Goal: Transaction & Acquisition: Purchase product/service

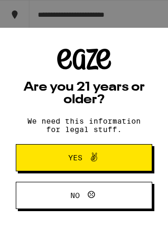
click at [60, 159] on span "Yes" at bounding box center [83, 158] width 51 height 14
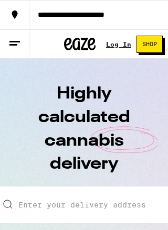
click at [75, 189] on input "Enter your delivery address" at bounding box center [83, 205] width 173 height 37
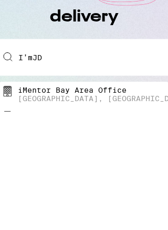
click at [40, 213] on div "3rd Street, Oakland, CA" at bounding box center [103, 217] width 170 height 8
type input "iMentor Bay Area Office, 3rd Street, Oakland, CA"
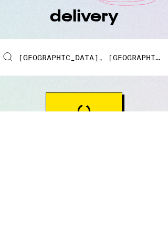
scroll to position [148, 0]
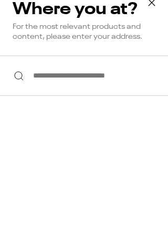
click at [56, 211] on div "**********" at bounding box center [84, 134] width 168 height 296
click at [53, 214] on div "**********" at bounding box center [84, 134] width 168 height 296
click at [53, 206] on div "**********" at bounding box center [84, 134] width 168 height 296
click at [5, 205] on div "**********" at bounding box center [84, 134] width 168 height 296
click at [54, 79] on input "**********" at bounding box center [84, 76] width 168 height 40
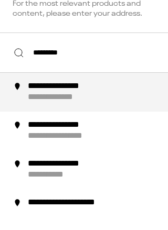
click at [83, 104] on div "**********" at bounding box center [71, 109] width 86 height 11
type input "**********"
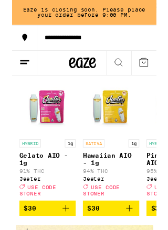
scroll to position [301, 0]
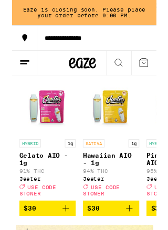
click at [47, 139] on img "Open page for Gelato AIO - 1g from Jeeter" at bounding box center [41, 125] width 66 height 66
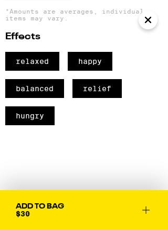
scroll to position [389, 0]
click at [153, 21] on icon "Close" at bounding box center [148, 20] width 13 height 16
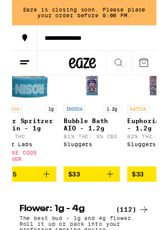
scroll to position [0, 169]
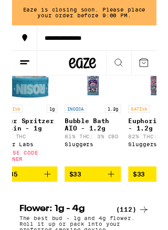
click at [89, 117] on img "Open page for Bubble Bath AIO - 1.2g from Sluggers" at bounding box center [94, 84] width 66 height 66
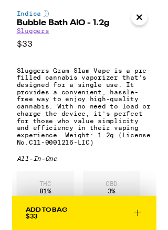
scroll to position [167, 0]
click at [150, 18] on icon "Close" at bounding box center [147, 19] width 5 height 5
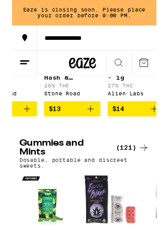
scroll to position [0, 3040]
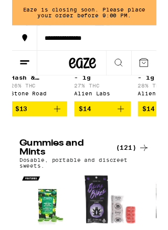
click at [124, 72] on icon at bounding box center [123, 73] width 13 height 13
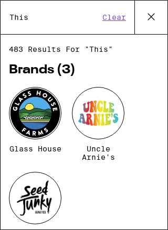
scroll to position [0, 0]
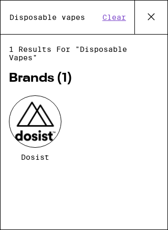
type input "Disposable vapes"
click at [148, 147] on div "Dosist" at bounding box center [84, 136] width 150 height 82
click at [48, 129] on div at bounding box center [35, 121] width 52 height 52
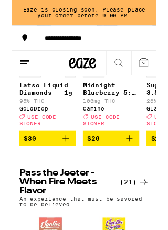
scroll to position [162, 0]
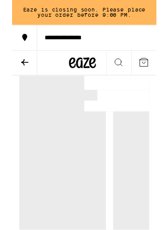
scroll to position [395, 0]
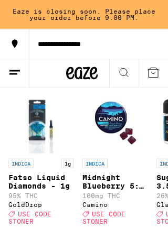
click at [17, 74] on line at bounding box center [13, 74] width 8 height 0
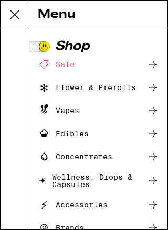
click at [158, 115] on icon at bounding box center [152, 110] width 13 height 13
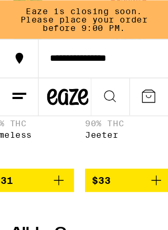
scroll to position [0, 3219]
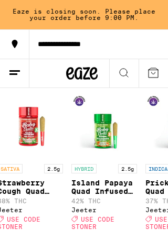
scroll to position [0, 307]
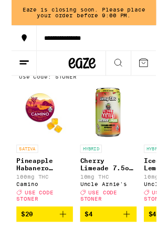
scroll to position [59, 0]
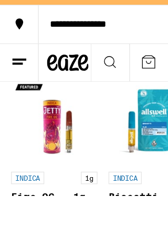
scroll to position [0, -10]
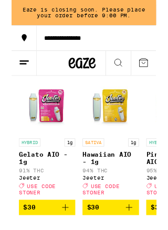
scroll to position [312, 0]
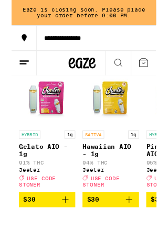
click at [49, 124] on img "Open page for Gelato AIO - 1g from Jeeter" at bounding box center [41, 114] width 66 height 66
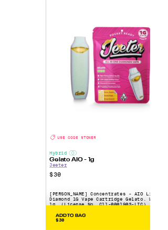
scroll to position [635, 0]
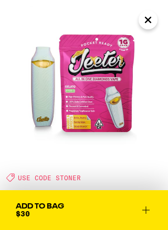
click at [112, 120] on img at bounding box center [84, 83] width 168 height 168
click at [158, 17] on img at bounding box center [84, 83] width 168 height 168
click at [150, 18] on icon "Close" at bounding box center [147, 19] width 5 height 5
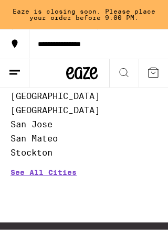
scroll to position [4041, 0]
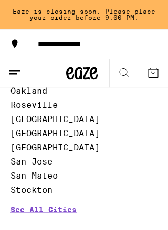
click at [0, 0] on input "Top Categories" at bounding box center [0, 0] width 0 height 0
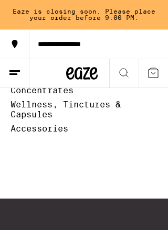
scroll to position [0, 26]
click at [0, 0] on input "Top Categories" at bounding box center [0, 0] width 0 height 0
click at [0, 0] on input "Top Brands" at bounding box center [0, 0] width 0 height 0
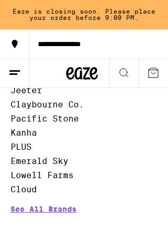
click at [0, 0] on input "Top Categories" at bounding box center [0, 0] width 0 height 0
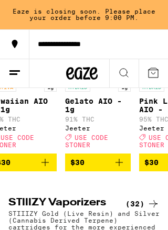
scroll to position [0, 2530]
click at [95, 77] on img "Open page for Gelato AIO - 1g from Jeeter" at bounding box center [98, 45] width 66 height 66
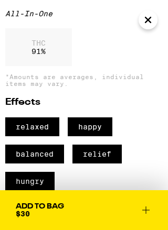
click at [149, 208] on icon at bounding box center [145, 210] width 13 height 13
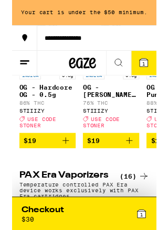
scroll to position [1700, 0]
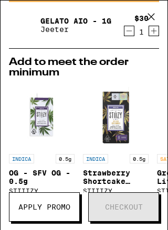
click at [152, 15] on icon at bounding box center [151, 17] width 16 height 16
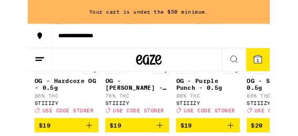
scroll to position [1740, 0]
